Goal: Contribute content: Add original content to the website for others to see

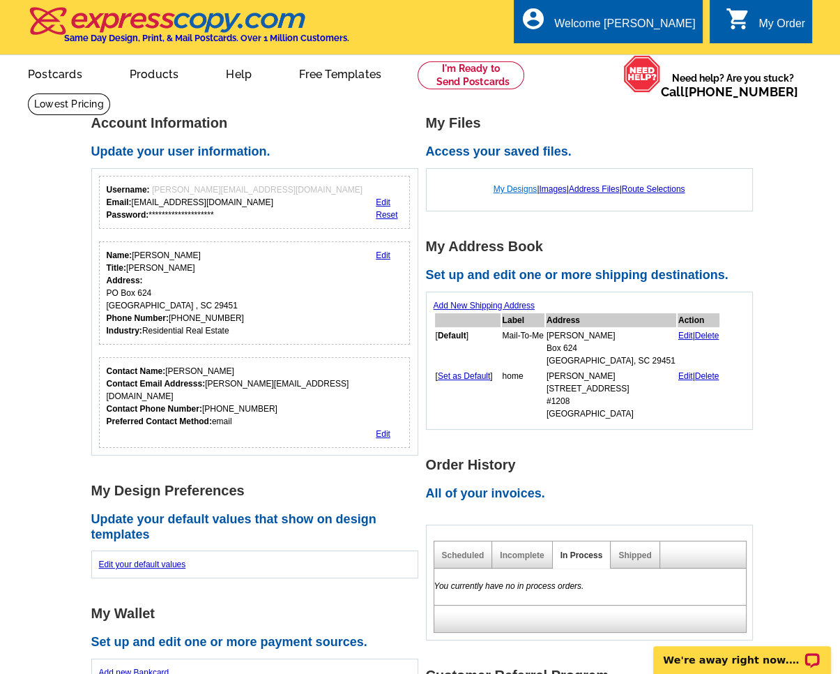
click at [515, 185] on link "My Designs" at bounding box center [516, 189] width 44 height 10
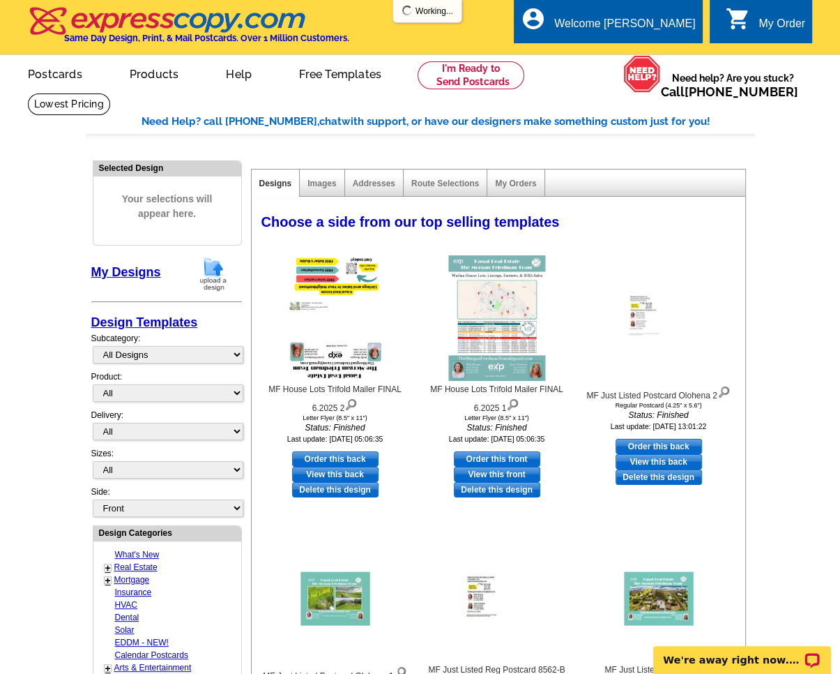
click at [220, 266] on img at bounding box center [213, 274] width 36 height 36
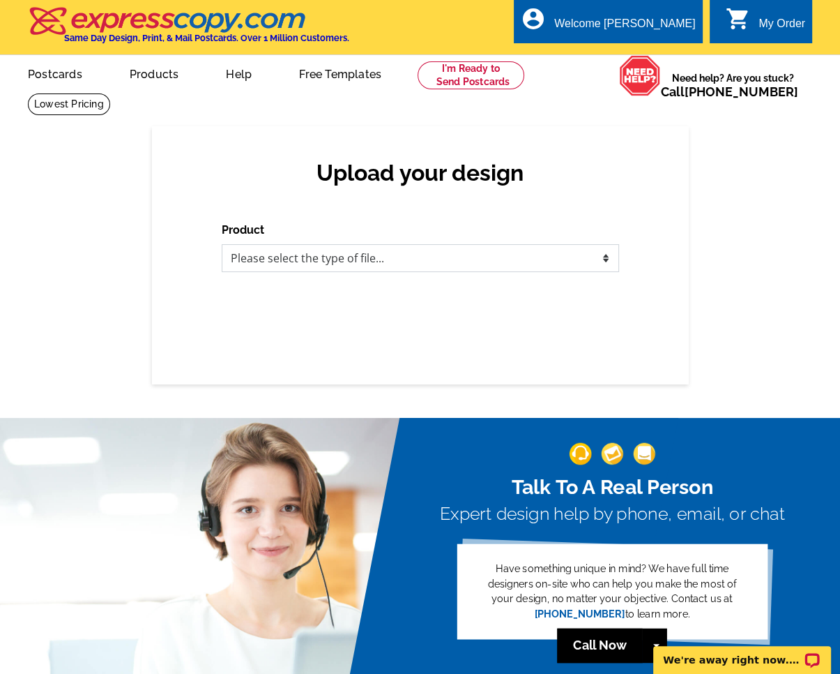
click at [354, 258] on select "Please select the type of file... Postcards Business Cards Letters and flyers G…" at bounding box center [420, 258] width 397 height 28
select select "1"
click at [222, 245] on select "Please select the type of file... Postcards Business Cards Letters and flyers G…" at bounding box center [420, 258] width 397 height 28
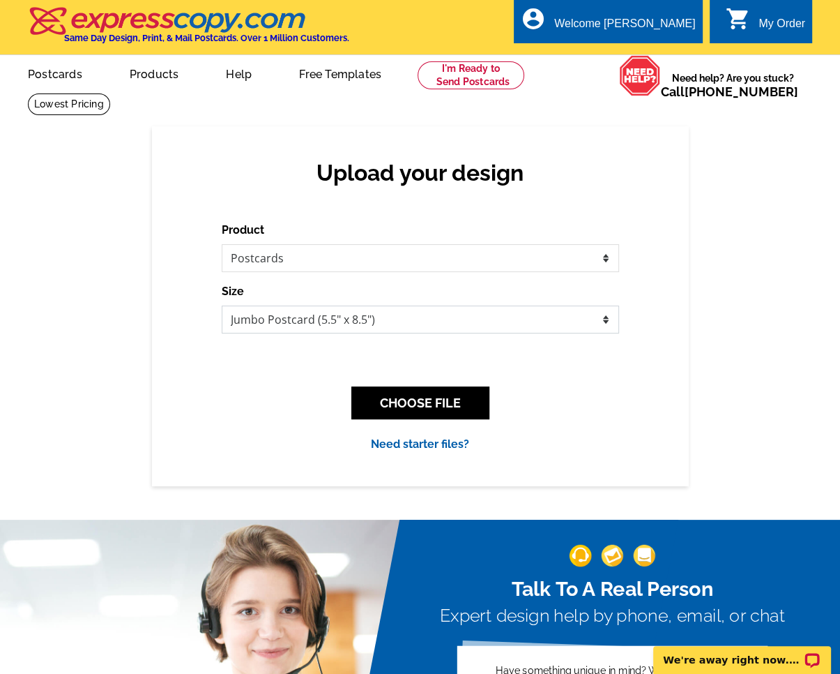
click at [357, 317] on select "Jumbo Postcard (5.5" x 8.5") Regular Postcard (4.25" x 5.6") Panoramic Postcard…" at bounding box center [420, 319] width 397 height 28
click at [364, 314] on select "Jumbo Postcard (5.5" x 8.5") Regular Postcard (4.25" x 5.6") Panoramic Postcard…" at bounding box center [420, 319] width 397 height 28
click at [416, 397] on button "CHOOSE FILE" at bounding box center [420, 402] width 138 height 33
